Goal: Task Accomplishment & Management: Manage account settings

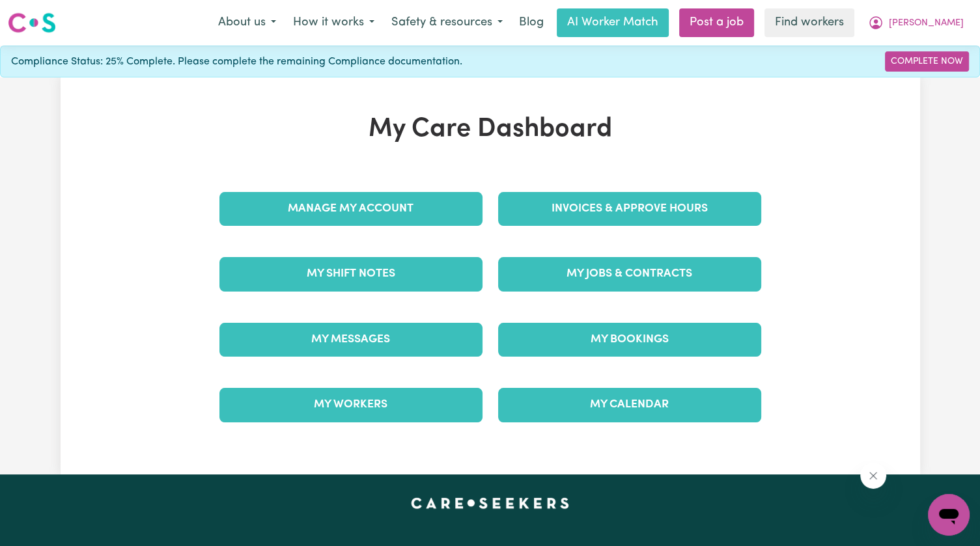
click at [549, 186] on div "Invoices & Approve Hours" at bounding box center [629, 208] width 279 height 65
click at [542, 226] on div "Invoices & Approve Hours" at bounding box center [629, 208] width 279 height 65
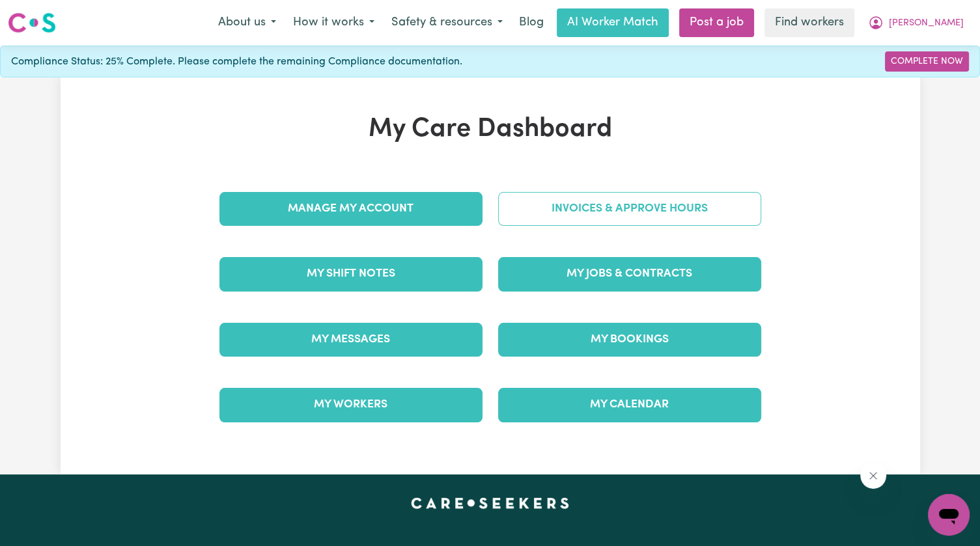
click at [541, 223] on link "Invoices & Approve Hours" at bounding box center [629, 209] width 263 height 34
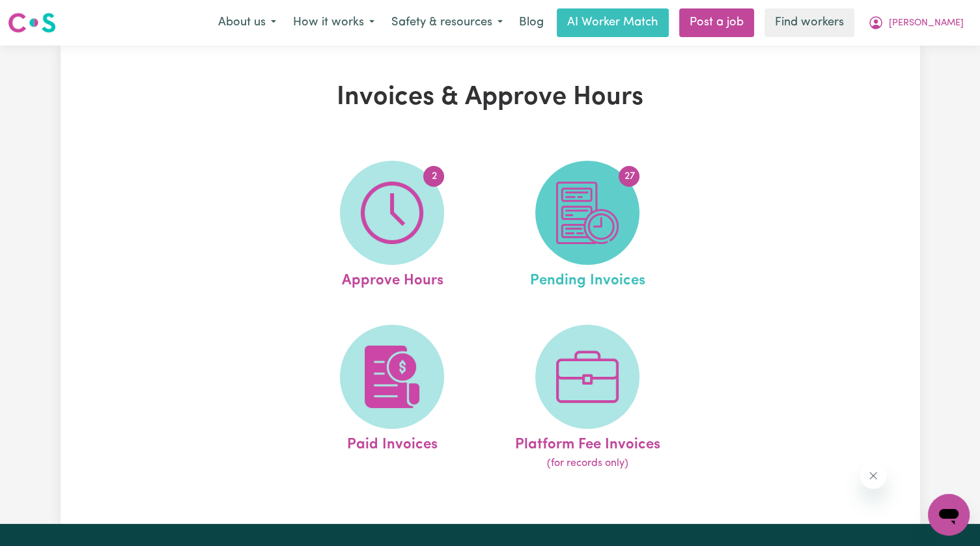
click at [558, 210] on img at bounding box center [587, 213] width 63 height 63
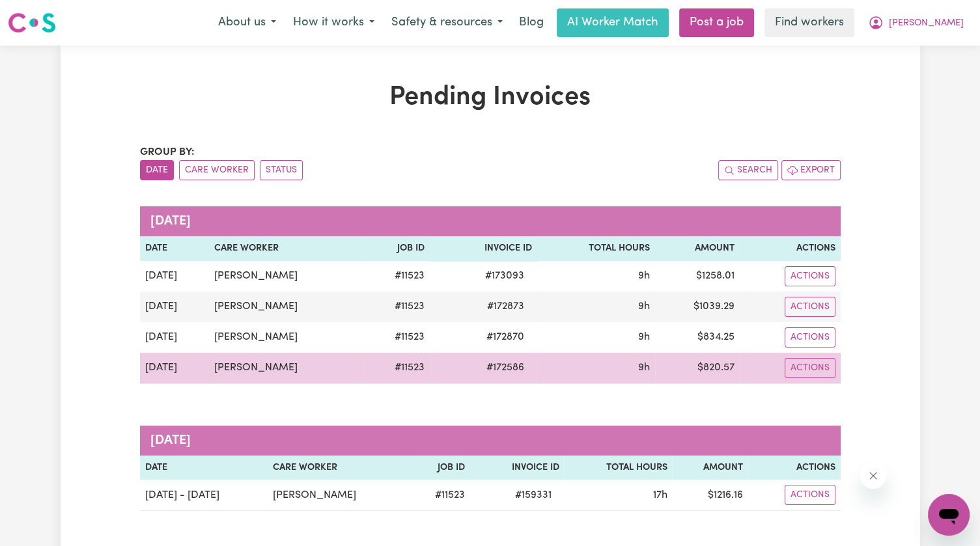
click at [490, 361] on span "# 172586" at bounding box center [505, 368] width 53 height 16
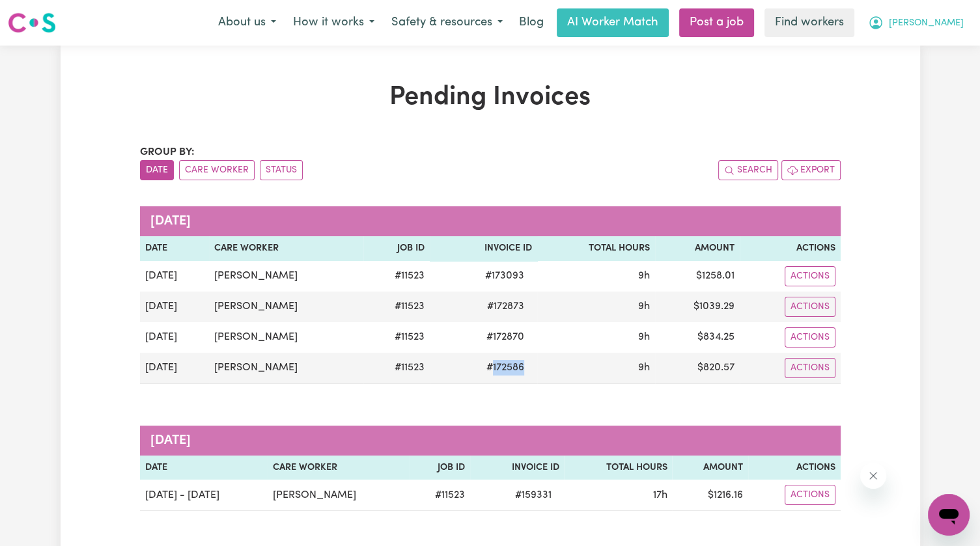
click at [959, 31] on button "[PERSON_NAME]" at bounding box center [915, 22] width 113 height 27
click at [935, 49] on link "My Dashboard" at bounding box center [920, 50] width 103 height 25
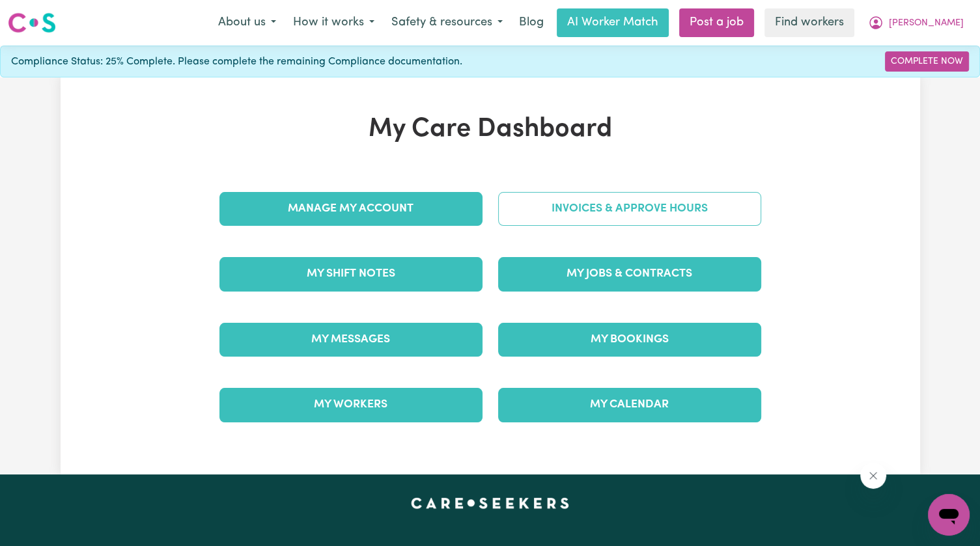
click at [589, 200] on link "Invoices & Approve Hours" at bounding box center [629, 209] width 263 height 34
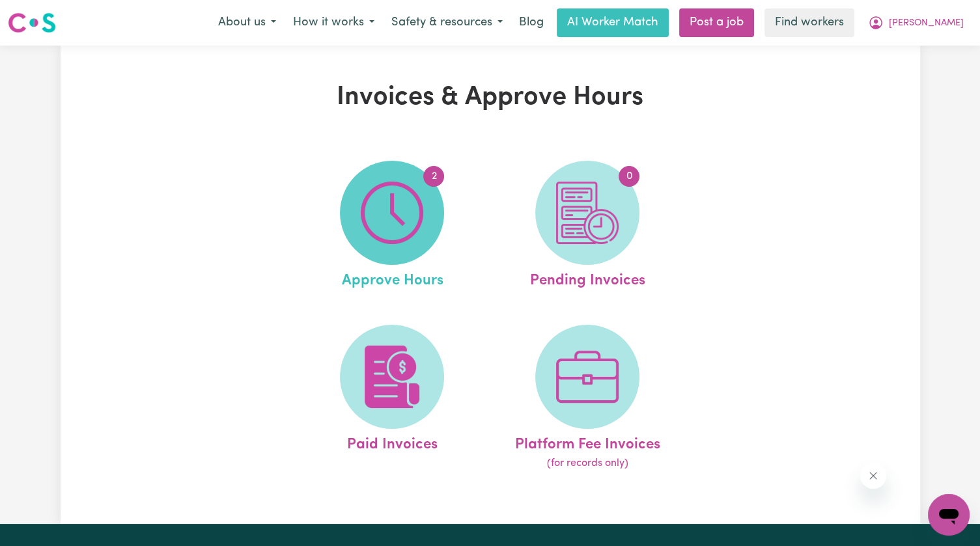
click at [425, 213] on span "2" at bounding box center [392, 213] width 104 height 104
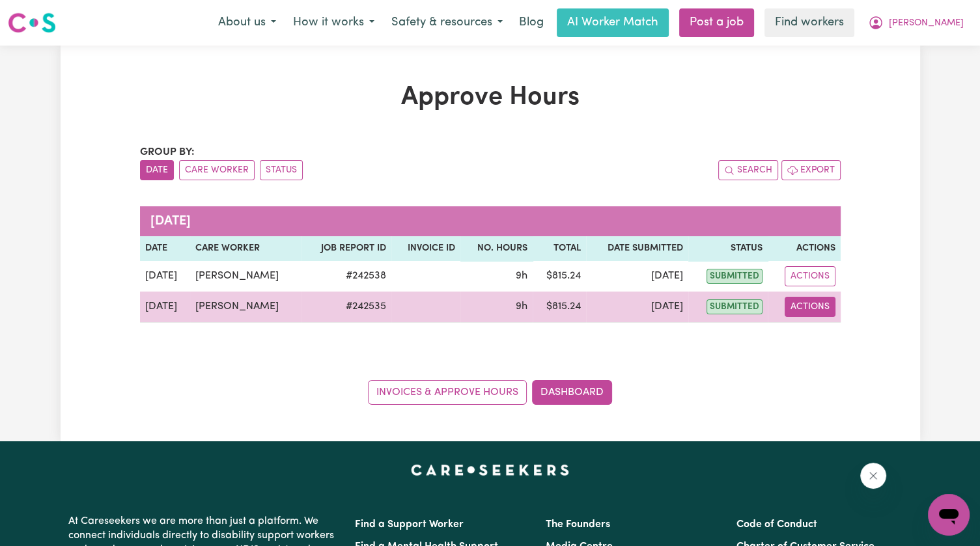
click at [810, 303] on button "Actions" at bounding box center [810, 307] width 51 height 20
click at [820, 340] on link "View Job Report" at bounding box center [842, 337] width 111 height 26
select select "pm"
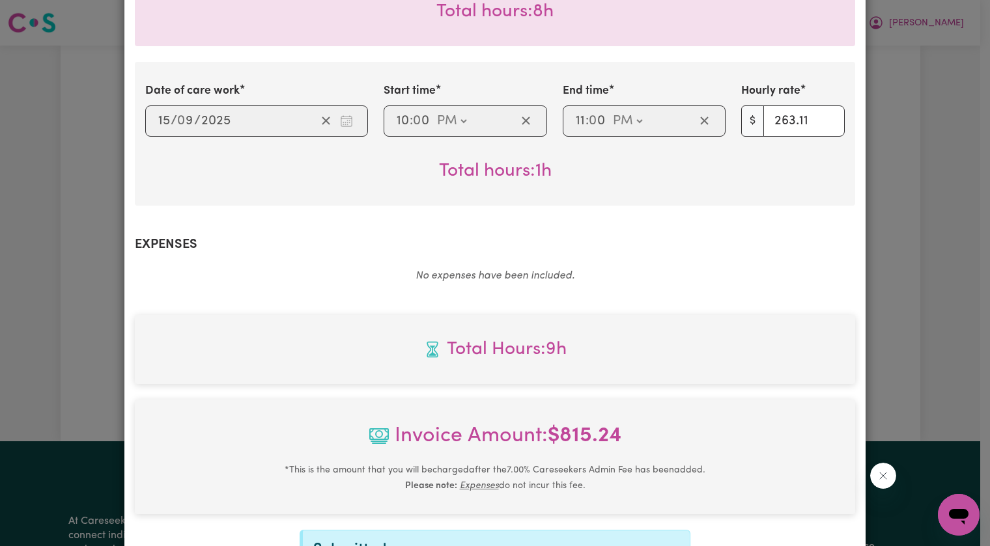
scroll to position [586, 0]
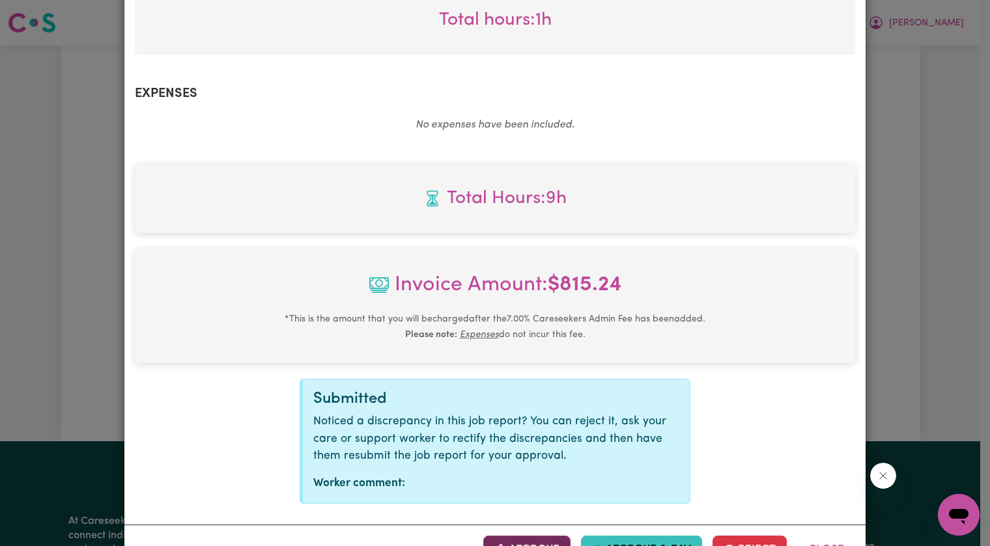
click at [535, 536] on button "Approve" at bounding box center [526, 550] width 87 height 29
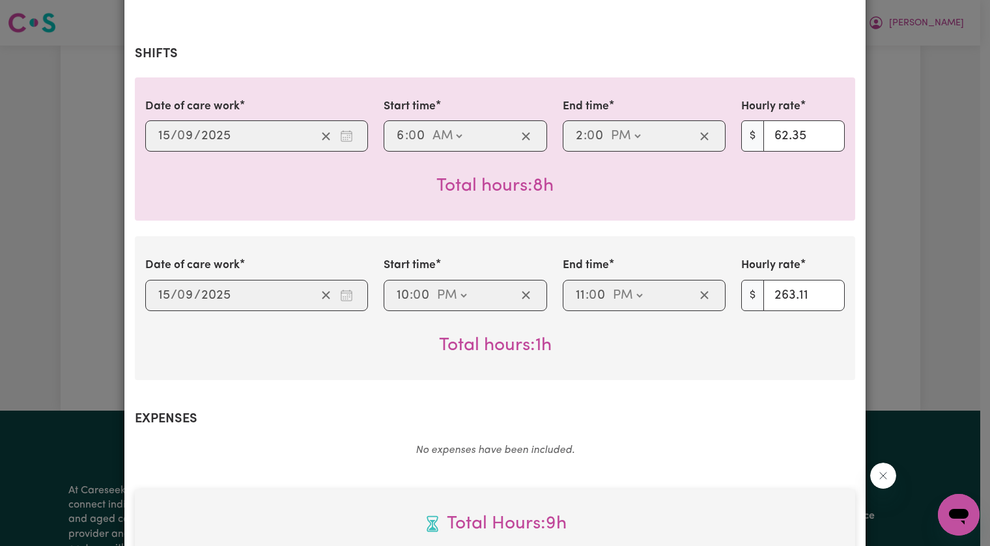
scroll to position [406, 0]
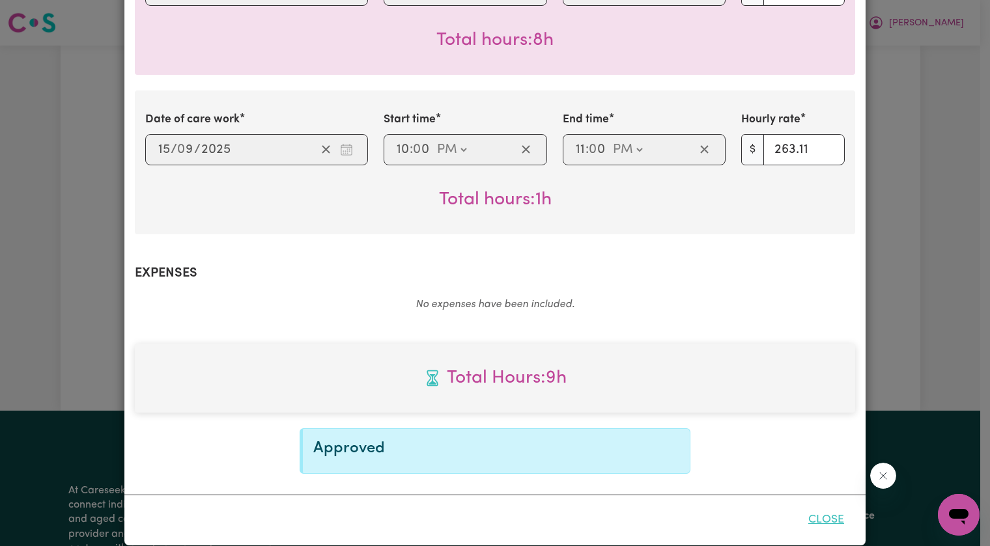
click at [824, 506] on button "Close" at bounding box center [826, 520] width 58 height 29
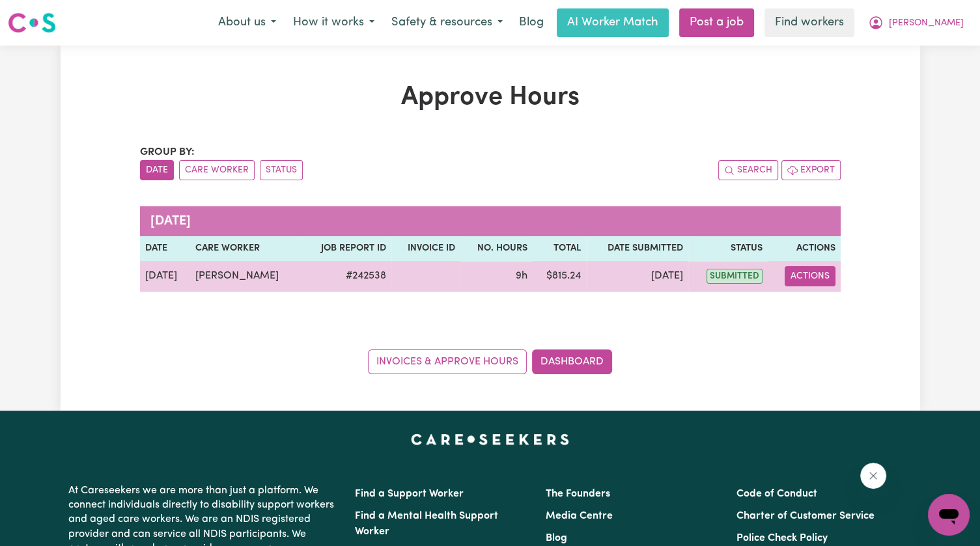
click at [807, 273] on button "Actions" at bounding box center [810, 276] width 51 height 20
click at [815, 314] on link "View Job Report" at bounding box center [842, 306] width 111 height 26
select select "pm"
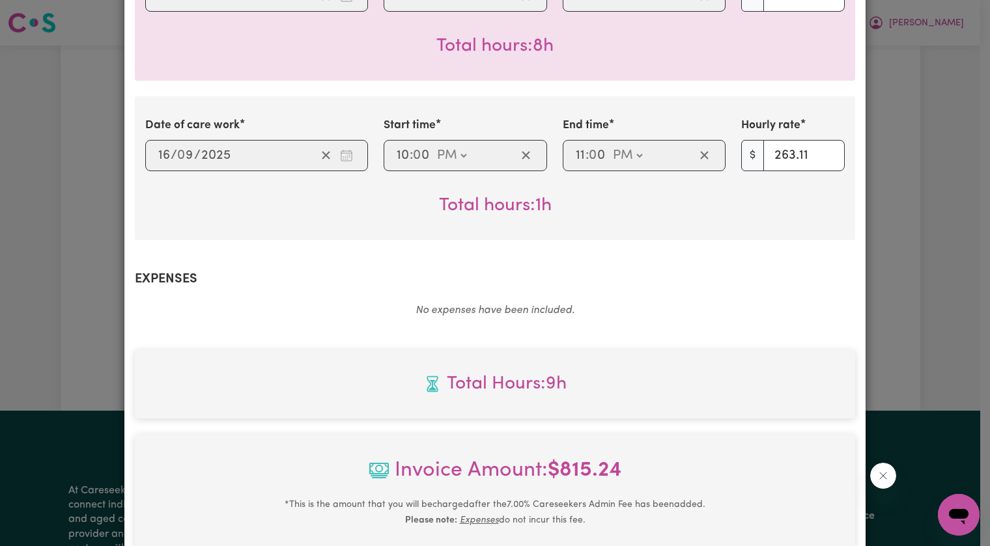
scroll to position [586, 0]
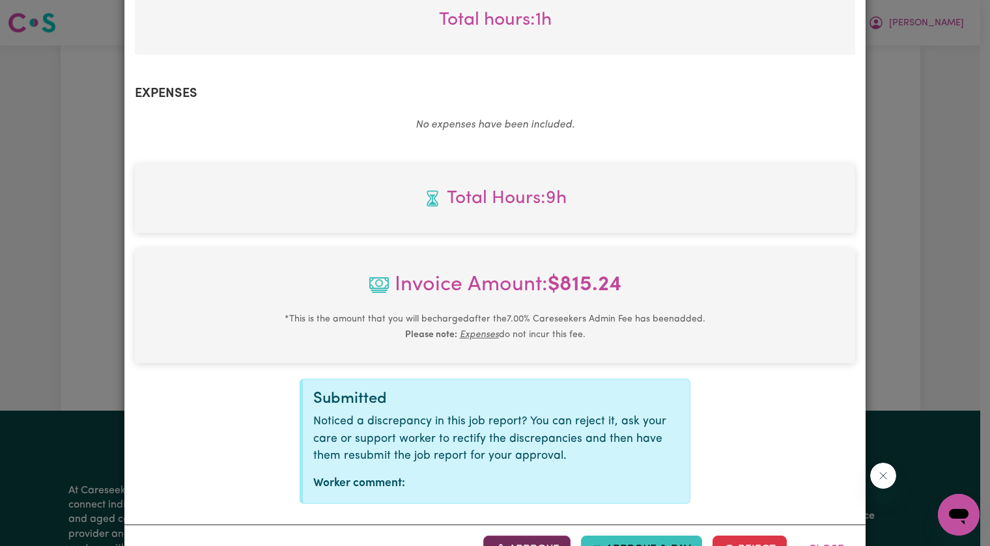
click at [529, 536] on button "Approve" at bounding box center [526, 550] width 87 height 29
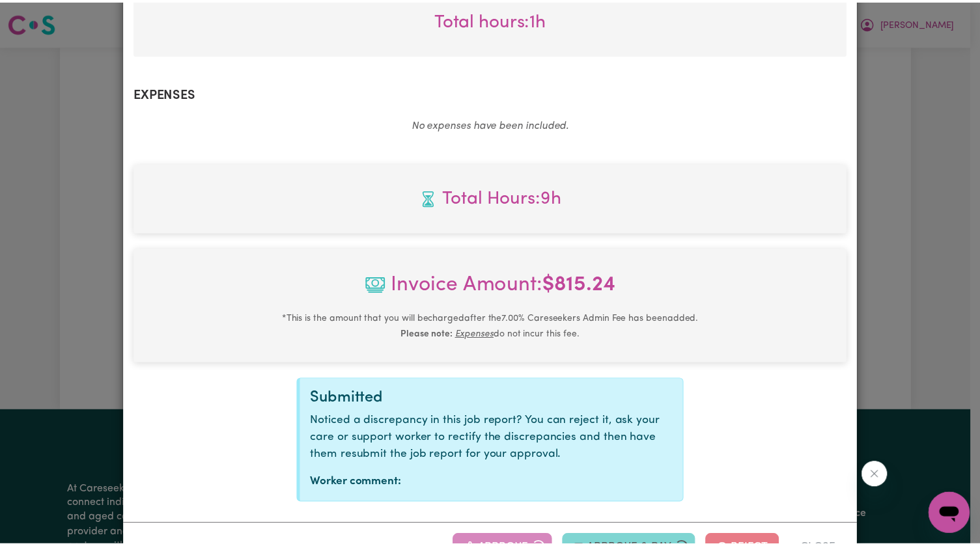
scroll to position [406, 0]
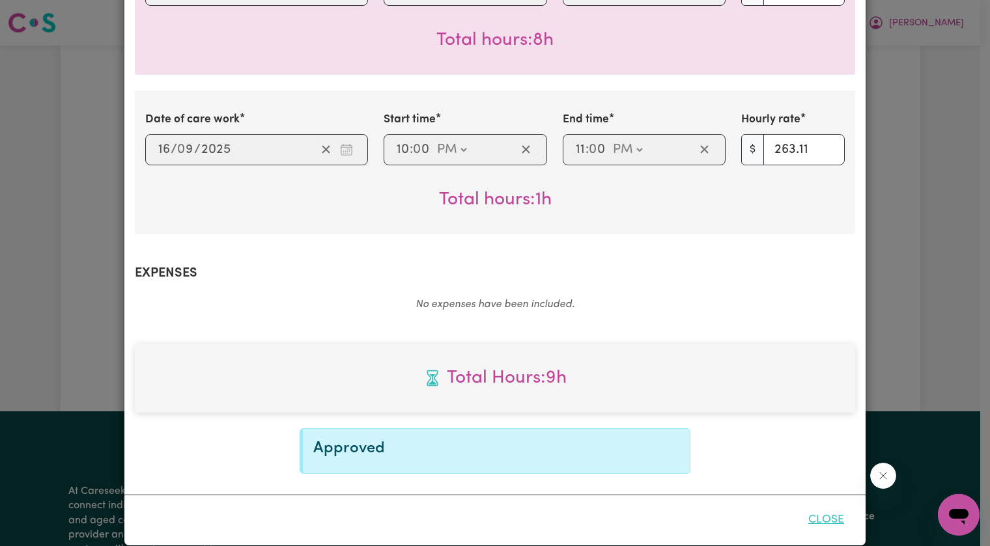
click at [818, 506] on button "Close" at bounding box center [826, 520] width 58 height 29
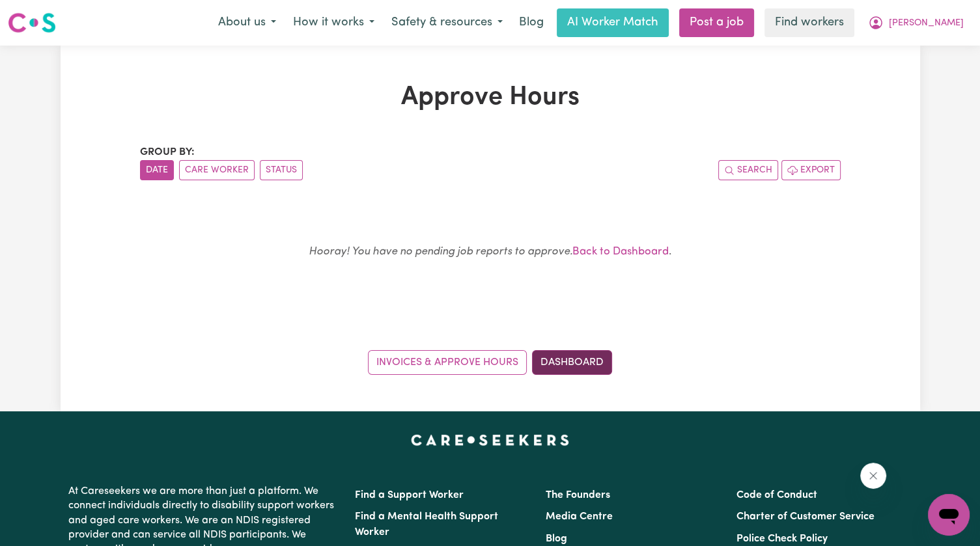
click at [591, 366] on link "Dashboard" at bounding box center [572, 362] width 80 height 25
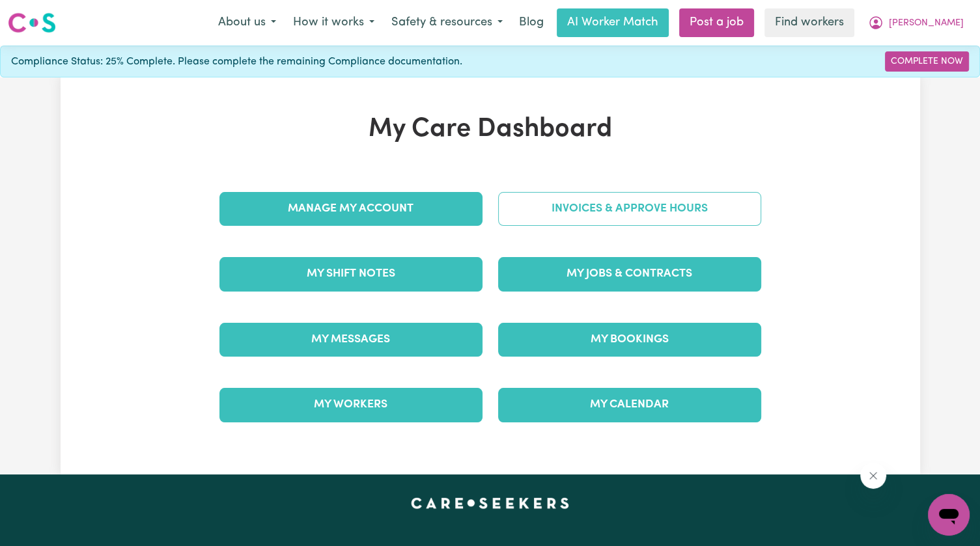
click at [607, 214] on link "Invoices & Approve Hours" at bounding box center [629, 209] width 263 height 34
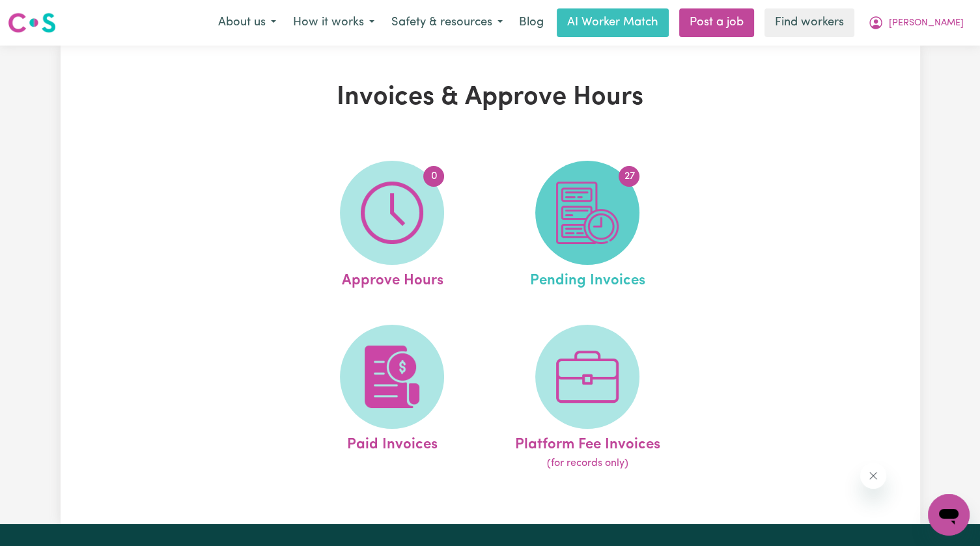
click at [602, 225] on img at bounding box center [587, 213] width 63 height 63
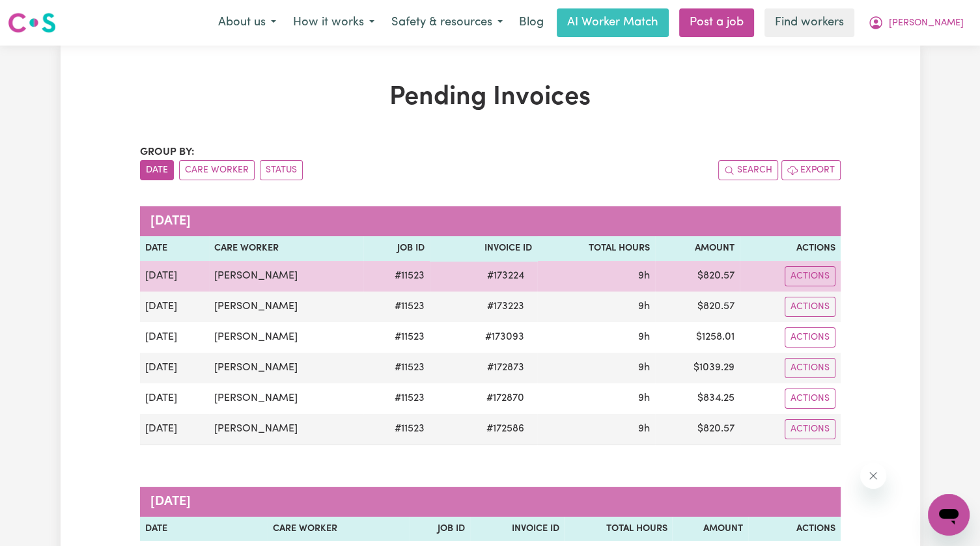
click at [500, 278] on span "# 173224" at bounding box center [505, 276] width 53 height 16
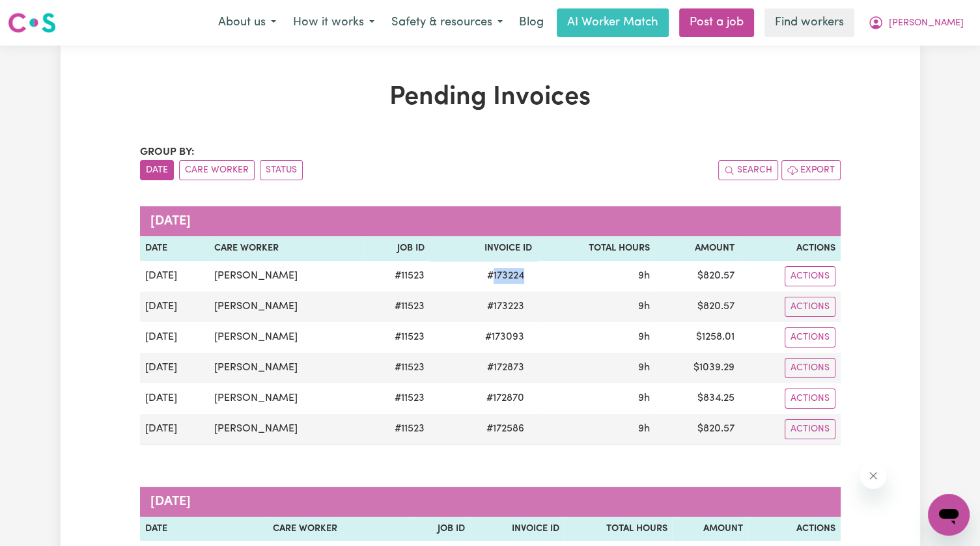
copy span "173224"
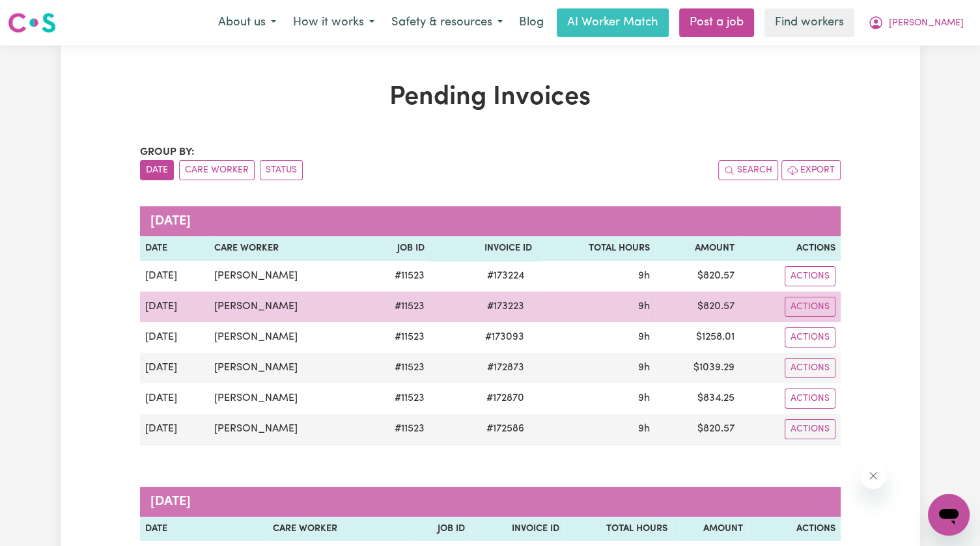
click at [492, 311] on span "# 173223" at bounding box center [505, 307] width 53 height 16
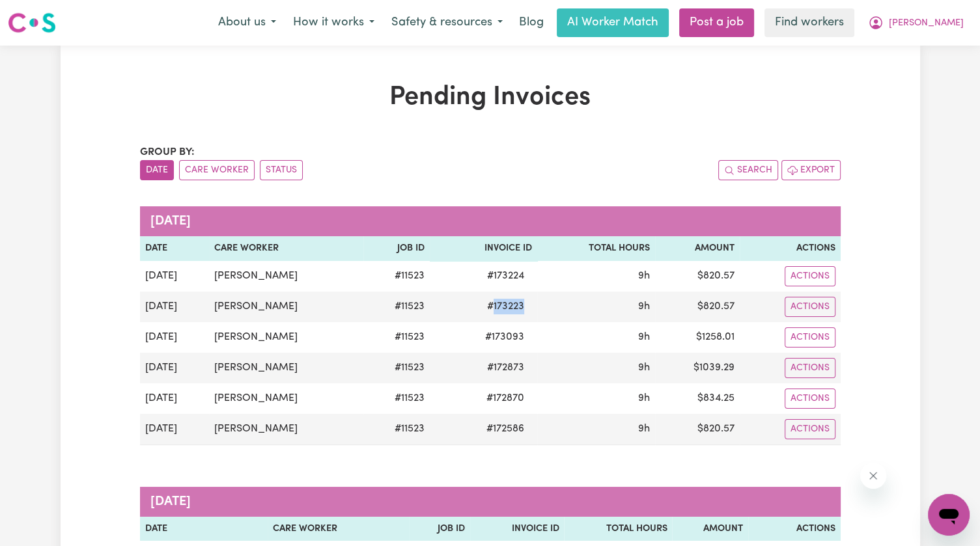
copy span "173223"
